Goal: Download file/media

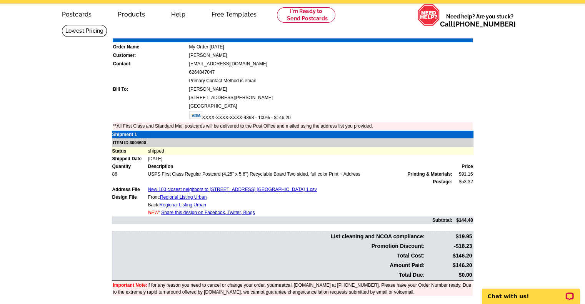
scroll to position [4, 0]
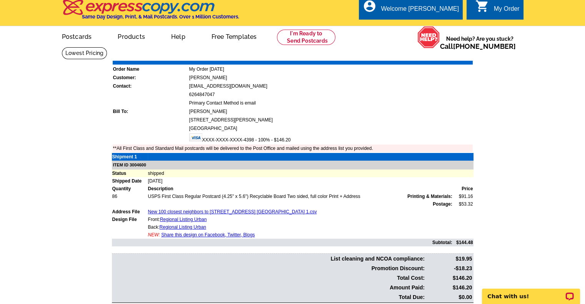
click at [445, 54] on link "Print Invoice" at bounding box center [453, 55] width 40 height 7
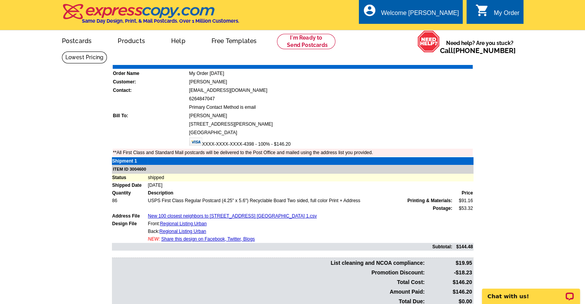
click at [403, 58] on link "Download Invoice" at bounding box center [404, 59] width 55 height 7
click at [498, 181] on main "Order Number: 1475594 Download Invoice | Print Invoice Order Name My Order 2025…" at bounding box center [292, 196] width 585 height 290
click at [400, 58] on link "Download Invoice" at bounding box center [404, 59] width 55 height 7
